Goal: Task Accomplishment & Management: Manage account settings

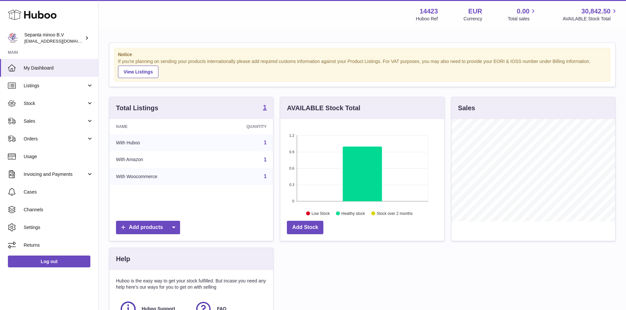
scroll to position [102, 164]
click at [70, 142] on span "Orders" at bounding box center [55, 139] width 63 height 6
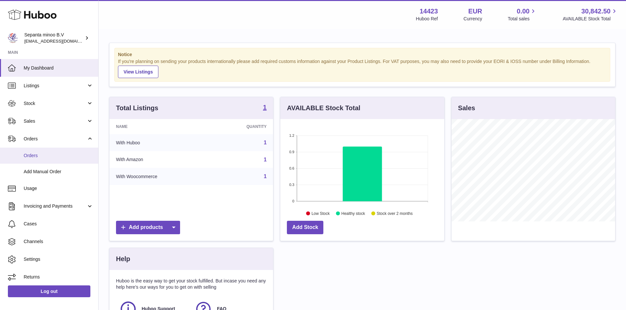
click at [58, 154] on span "Orders" at bounding box center [59, 156] width 70 height 6
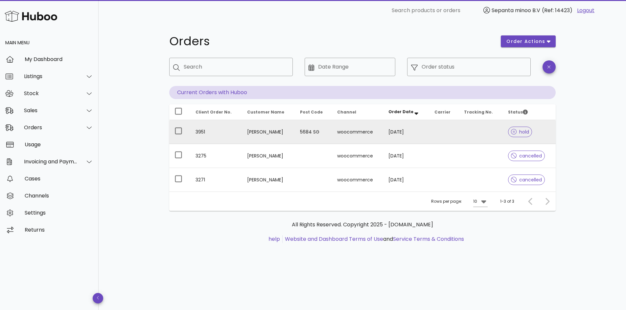
click at [510, 127] on span "hold" at bounding box center [520, 132] width 24 height 11
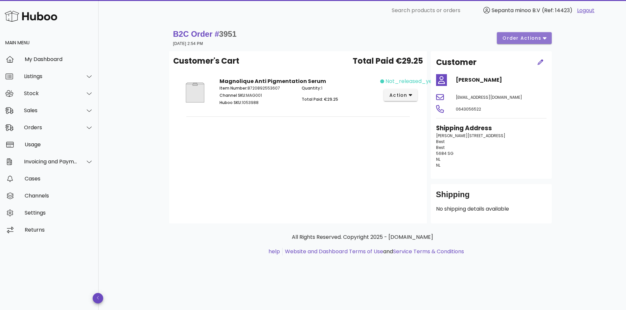
click at [517, 42] on button "order actions" at bounding box center [524, 38] width 55 height 12
click at [538, 44] on div "Release" at bounding box center [541, 43] width 28 height 6
